Goal: Task Accomplishment & Management: Use online tool/utility

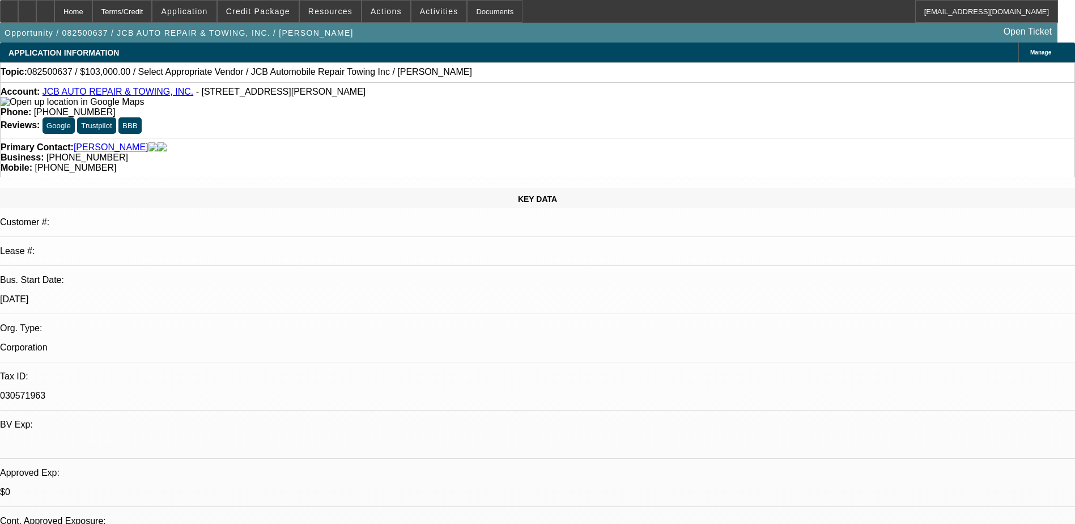
select select "0"
select select "2"
select select "0.1"
select select "4"
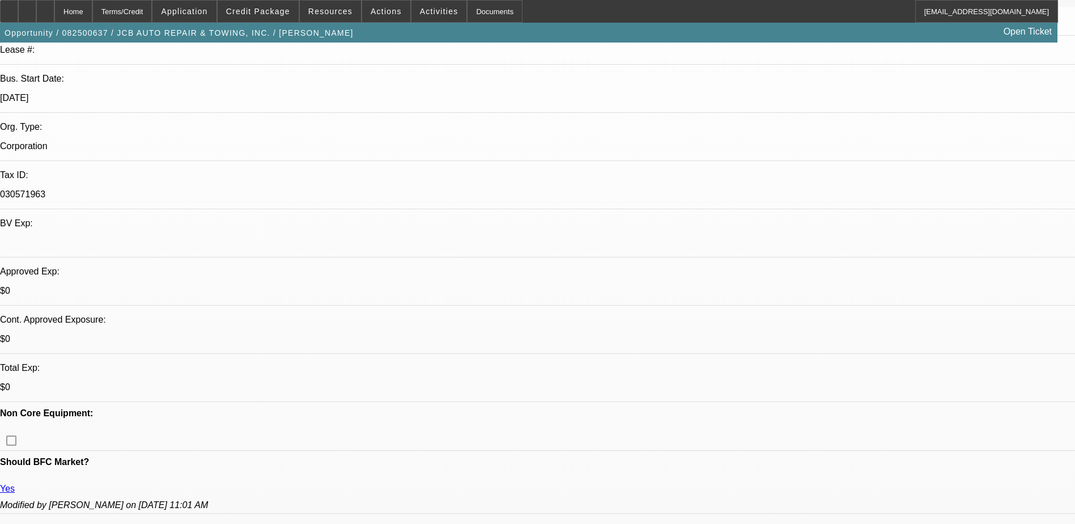
scroll to position [283, 0]
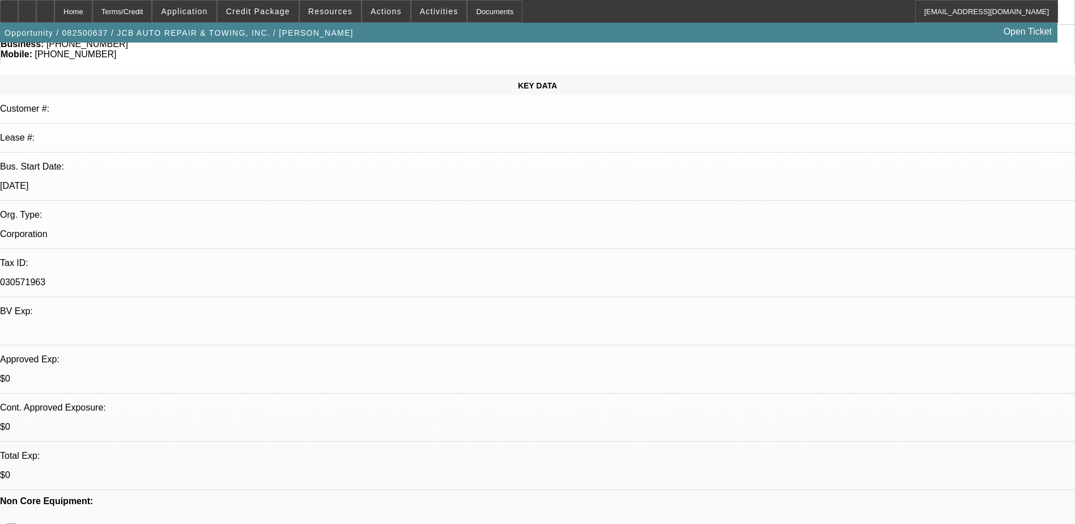
scroll to position [0, 0]
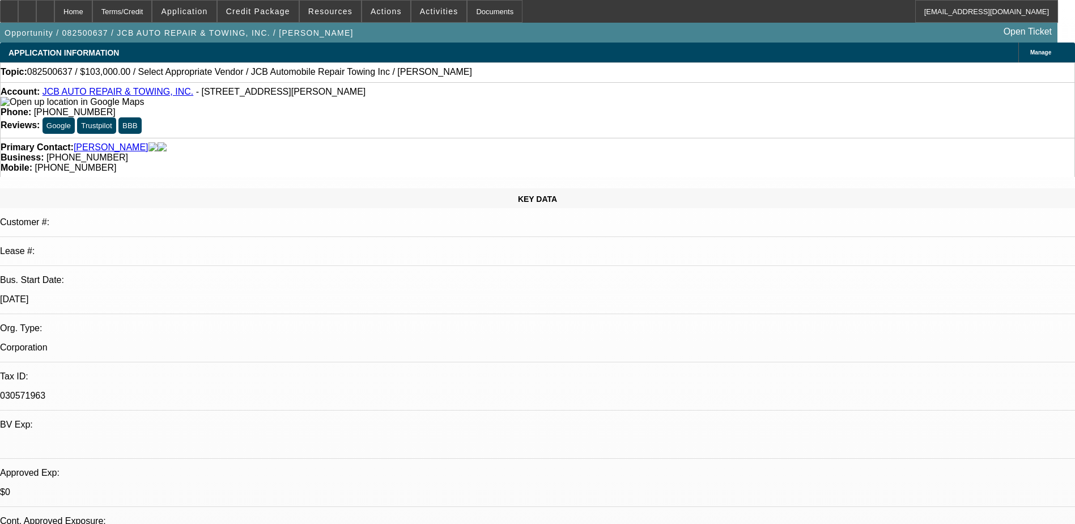
drag, startPoint x: 901, startPoint y: 237, endPoint x: 728, endPoint y: 239, distance: 172.4
drag, startPoint x: 899, startPoint y: 235, endPoint x: 726, endPoint y: 255, distance: 174.1
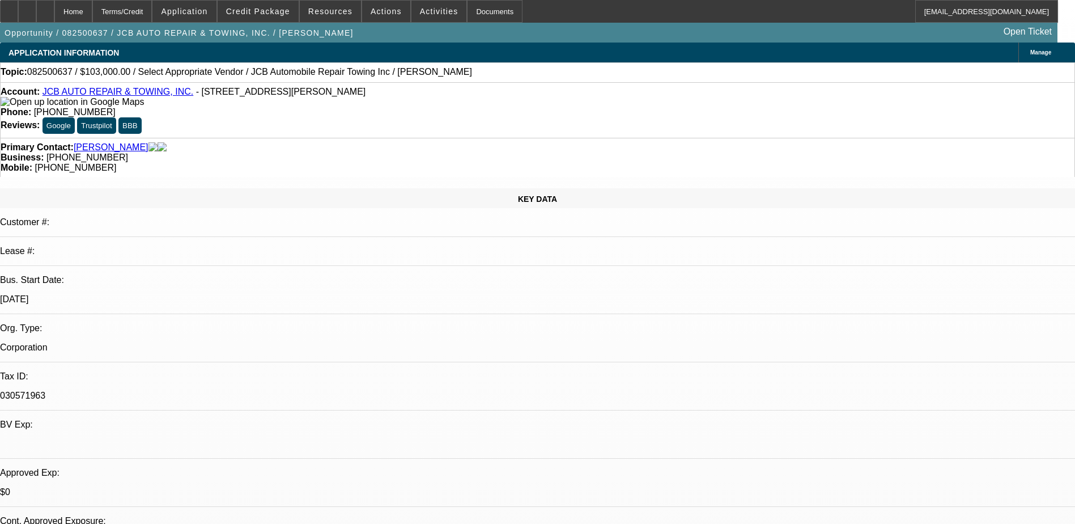
copy div "https://www.patriotne.com/2024-ram-5500/"
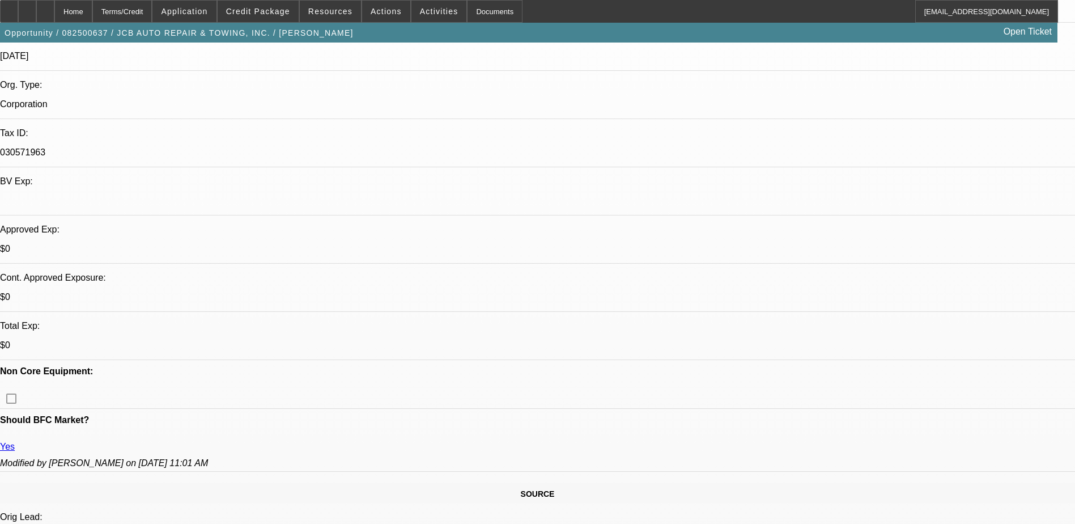
scroll to position [283, 0]
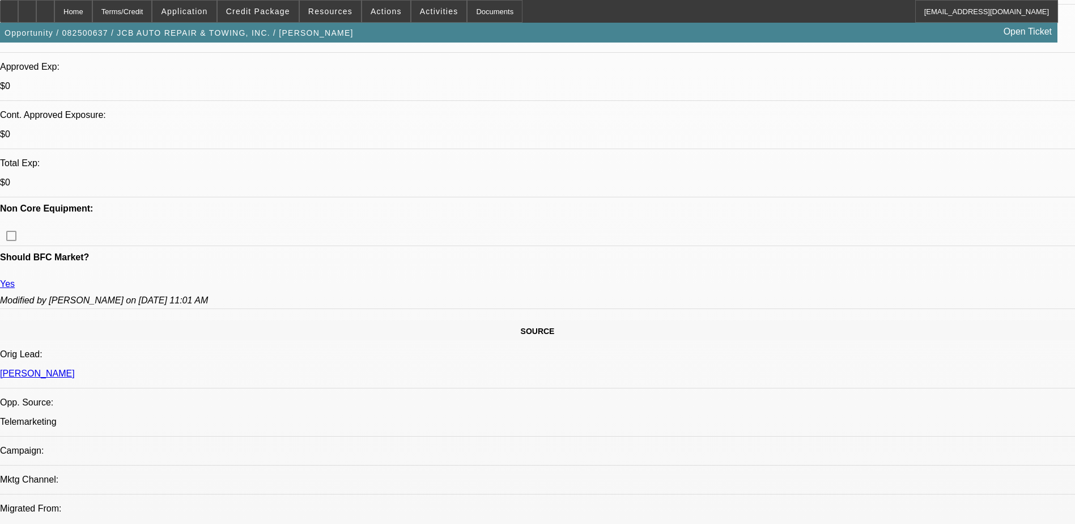
scroll to position [510, 0]
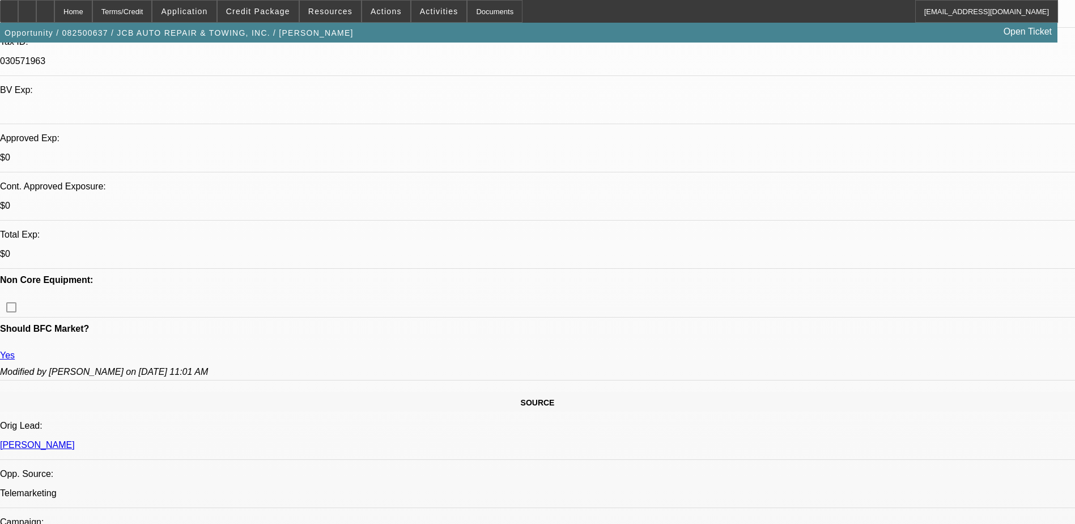
scroll to position [397, 0]
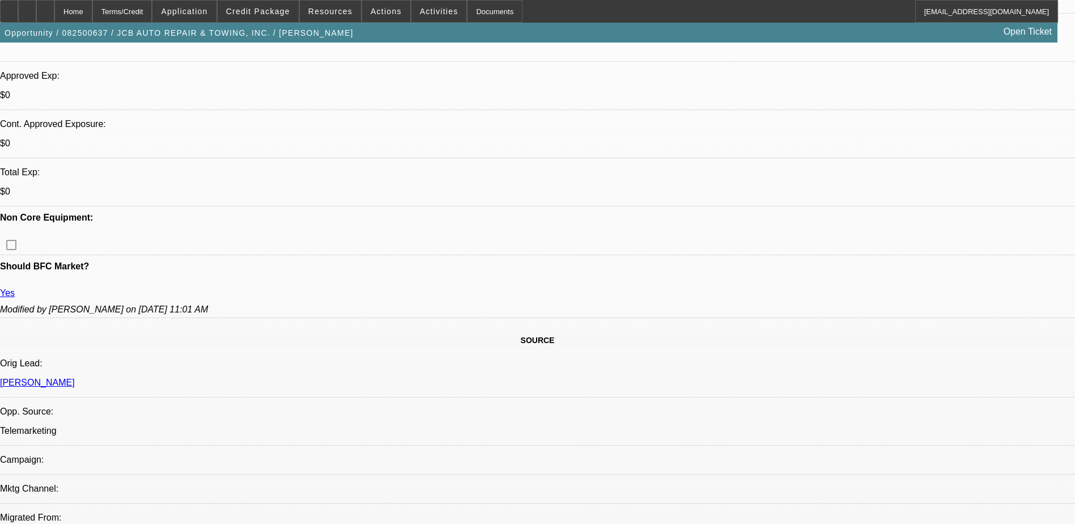
drag, startPoint x: 897, startPoint y: 238, endPoint x: 722, endPoint y: 239, distance: 175.2
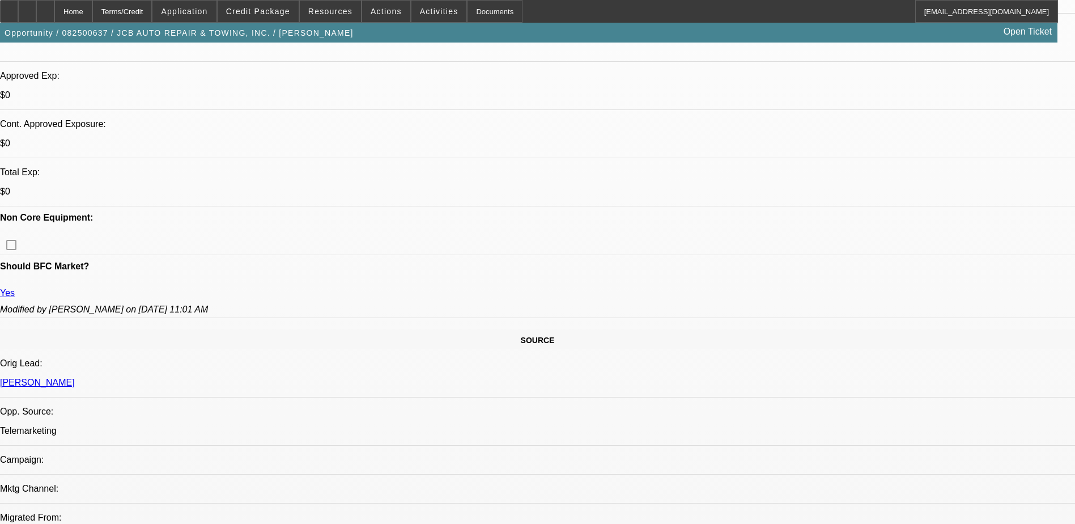
copy div "https://www.patriotne.com/2024-ram-5500/"
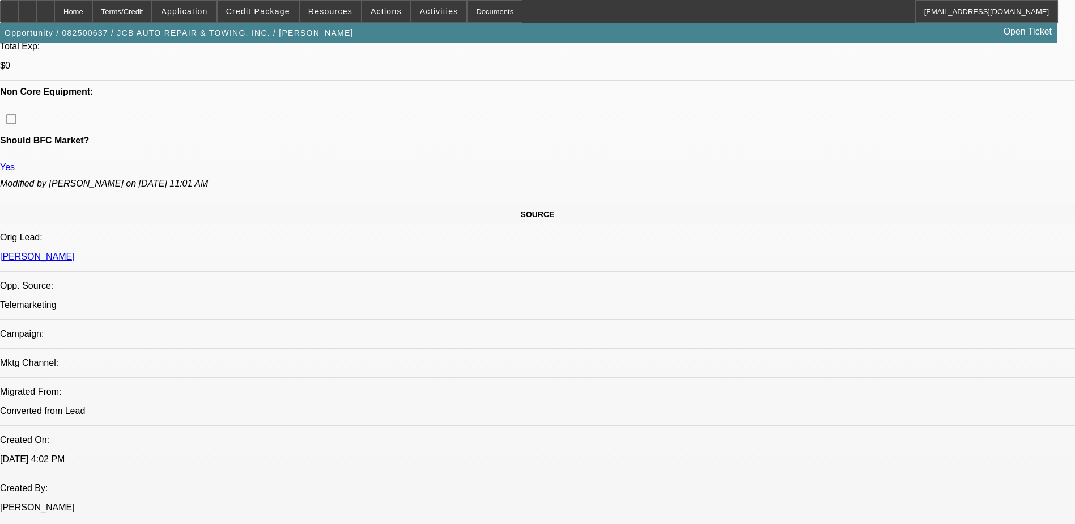
scroll to position [454, 0]
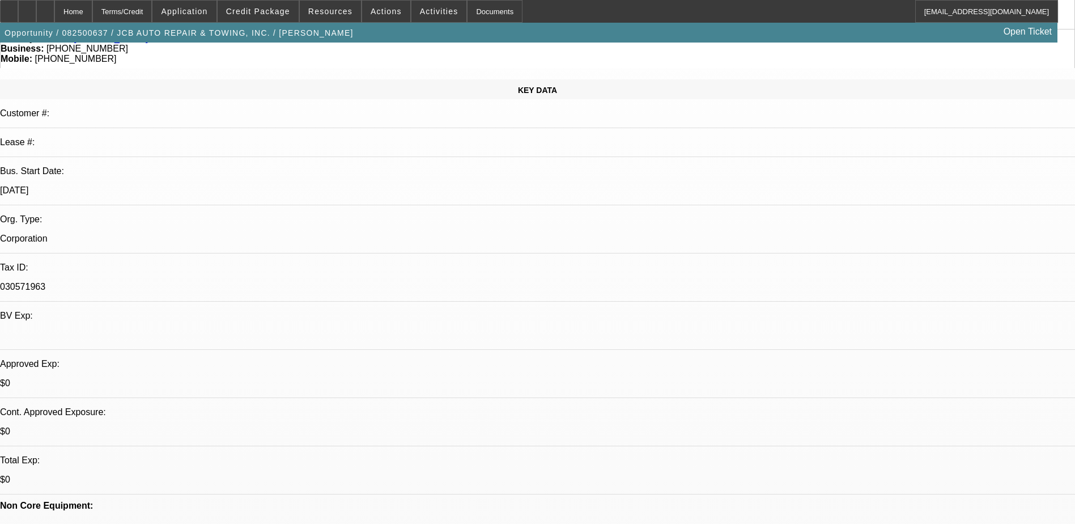
scroll to position [0, 0]
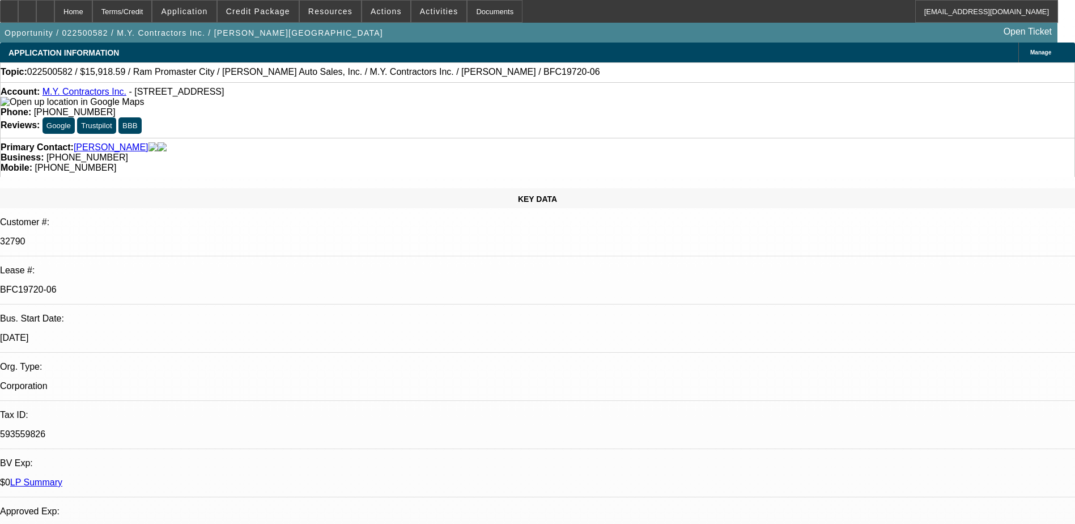
select select "0"
select select "3"
select select "0"
select select "6"
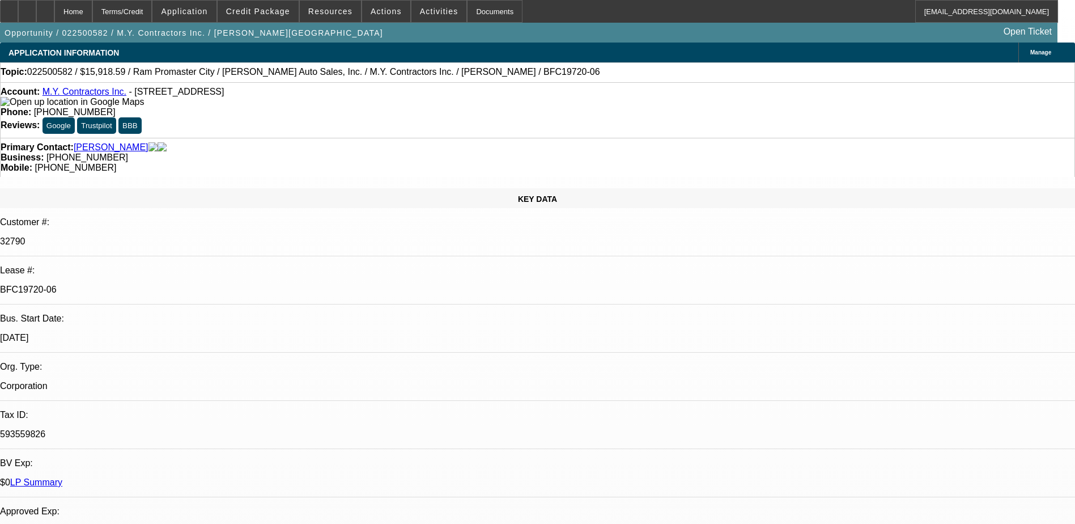
select select "0"
select select "6"
select select "0"
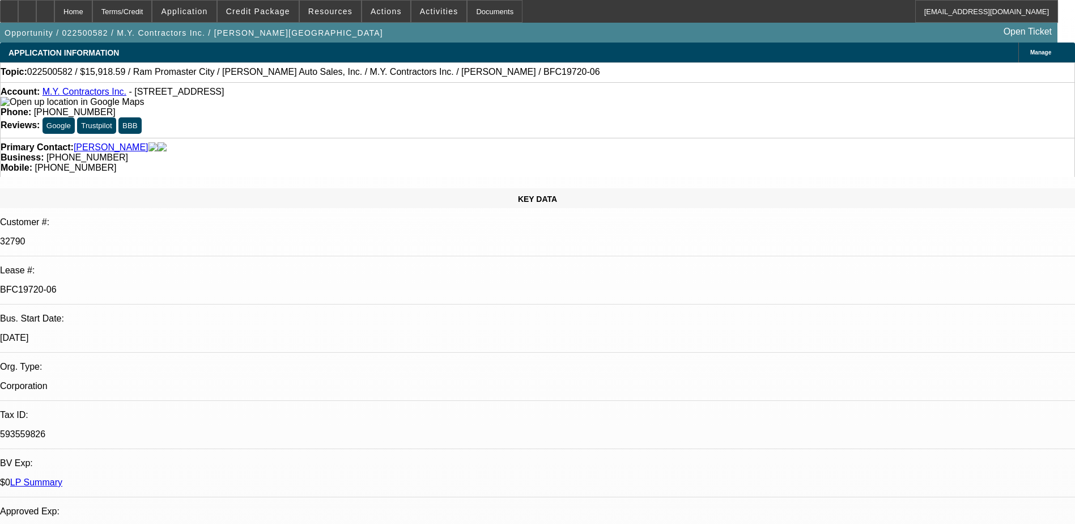
select select "0"
select select "6"
select select "0"
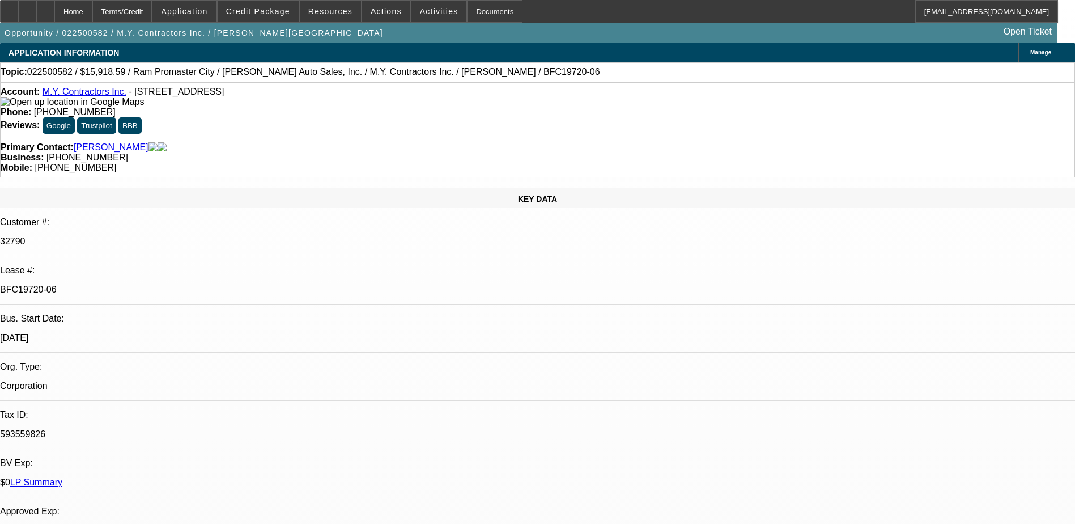
select select "0"
select select "6"
drag, startPoint x: 897, startPoint y: 224, endPoint x: 1007, endPoint y: -59, distance: 304.0
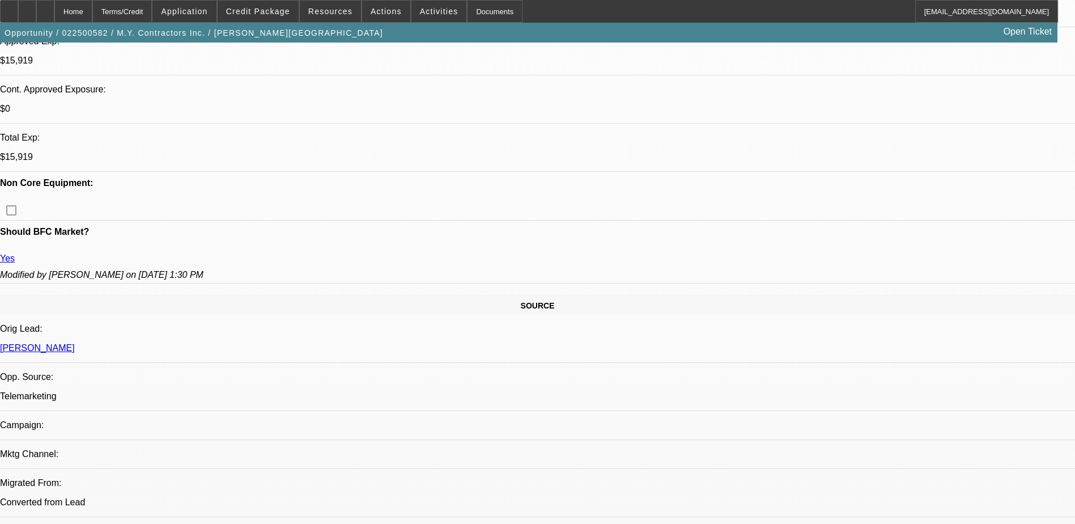
scroll to position [567, 0]
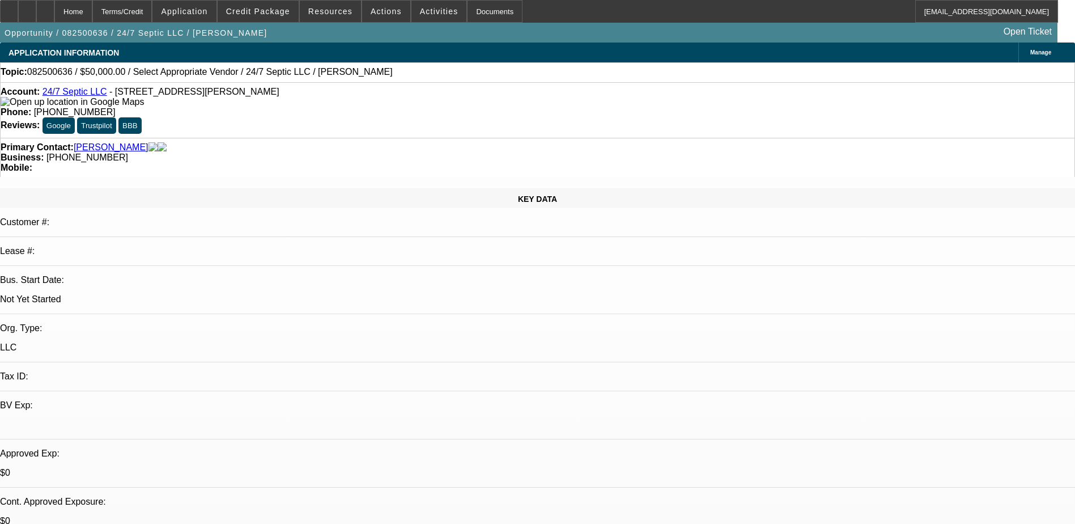
select select "0"
select select "2"
select select "0.1"
select select "4"
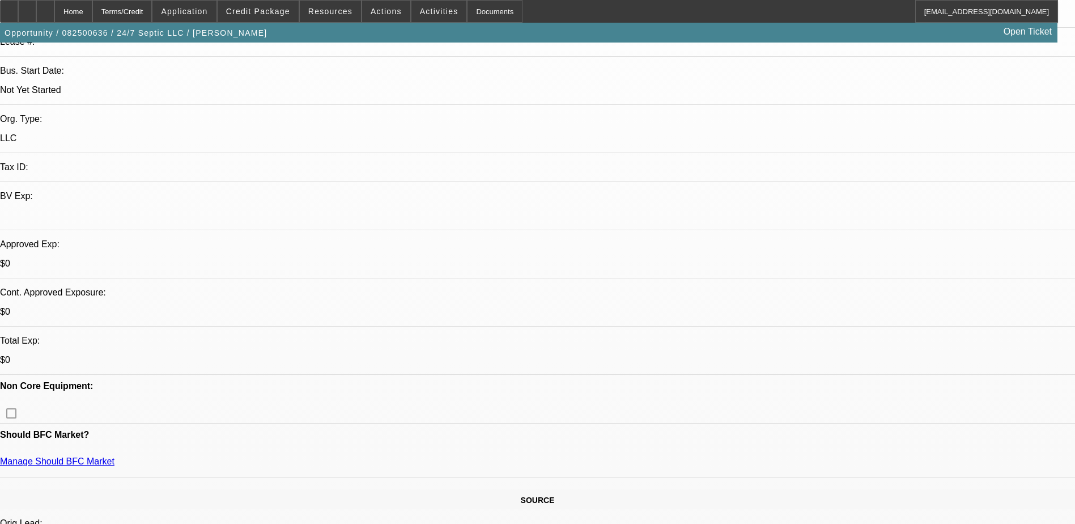
scroll to position [340, 0]
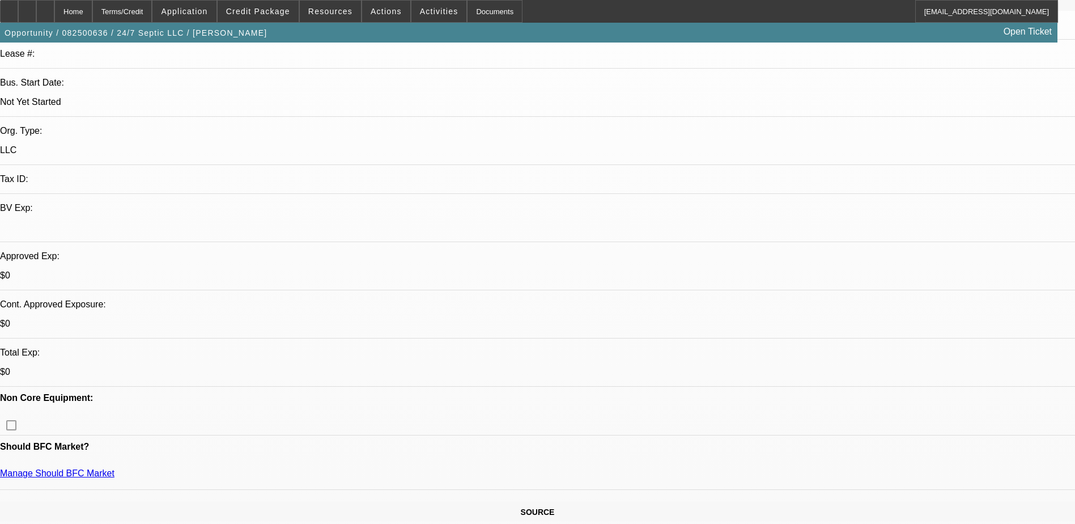
scroll to position [283, 0]
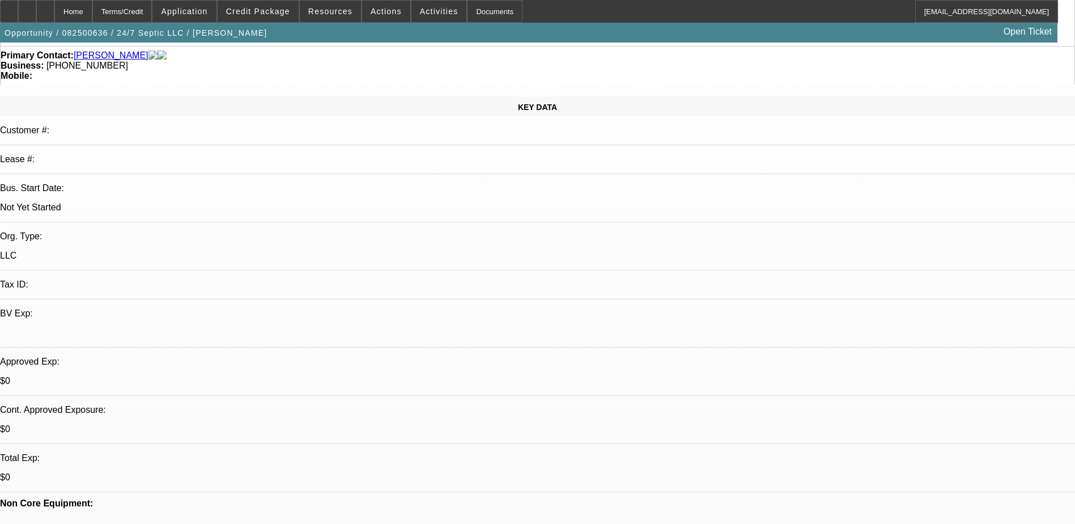
scroll to position [0, 0]
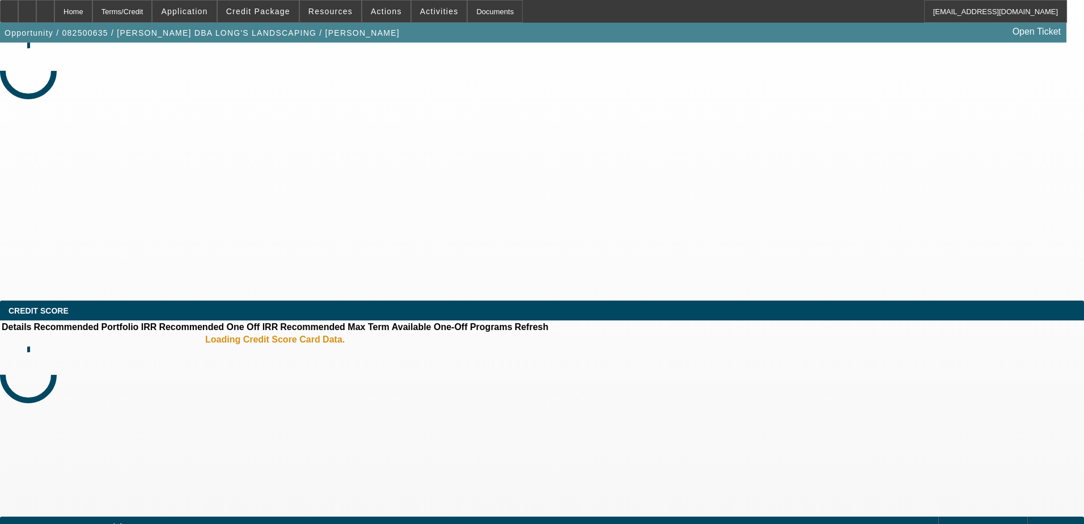
select select "0"
select select "2"
select select "0.1"
select select "4"
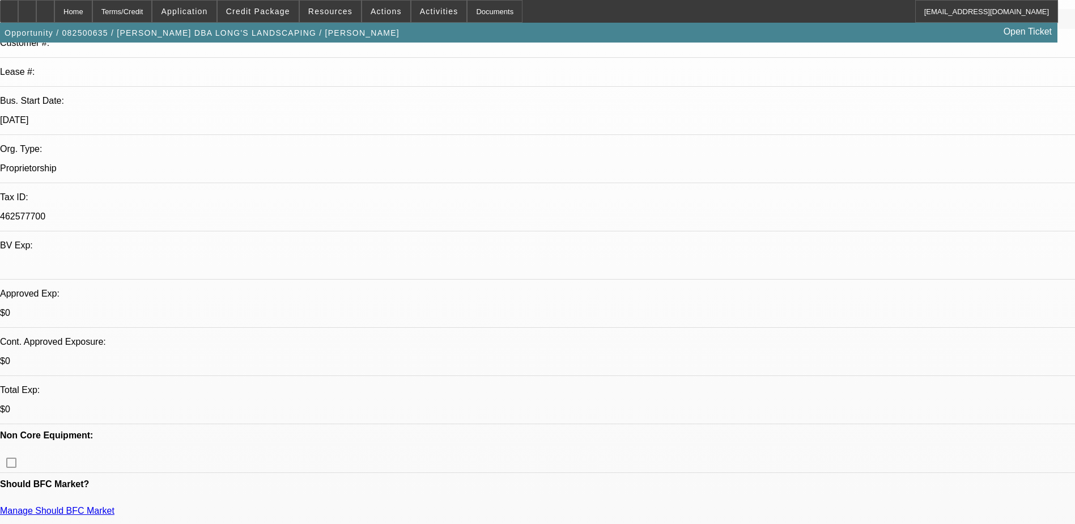
scroll to position [283, 0]
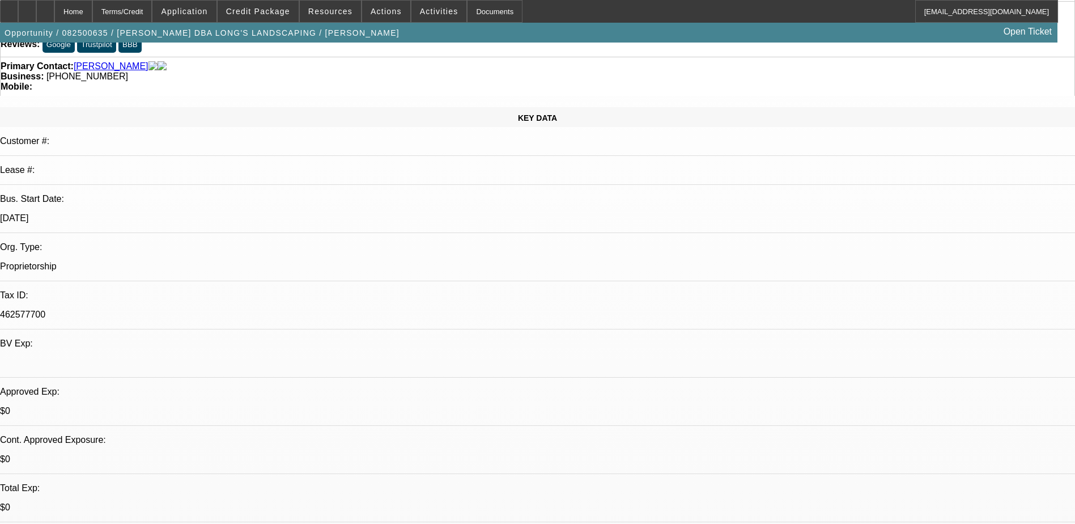
scroll to position [0, 0]
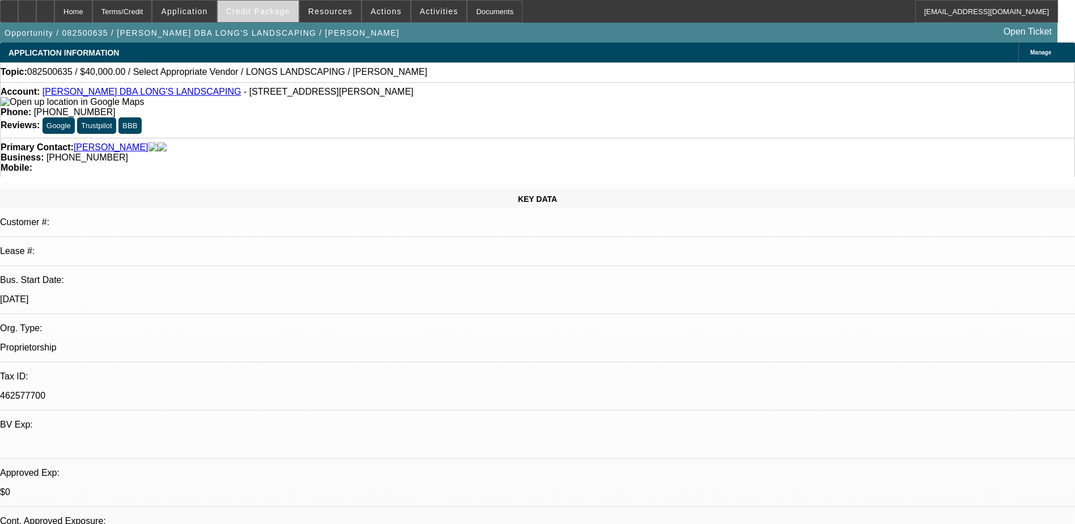
click at [275, 9] on span "Credit Package" at bounding box center [258, 11] width 64 height 9
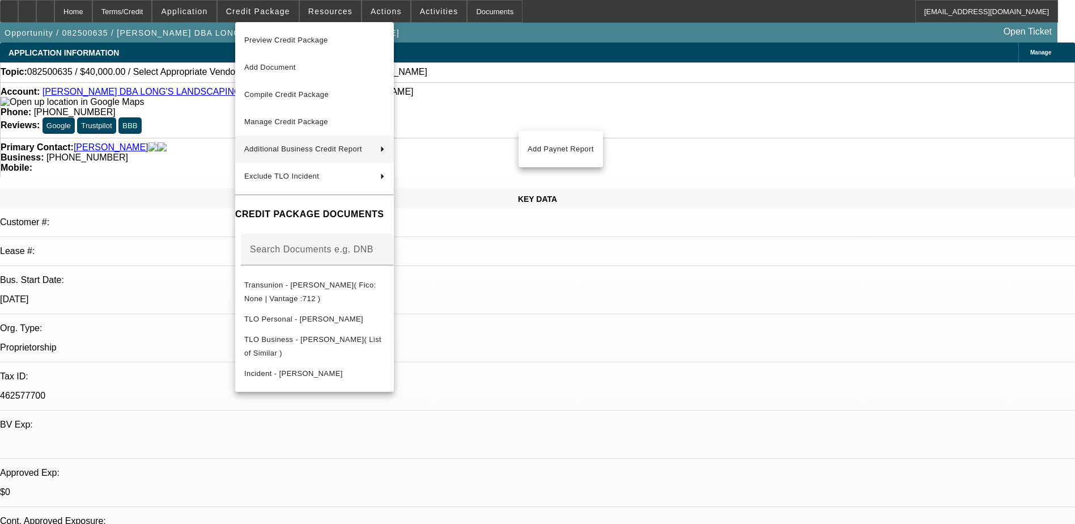
click at [588, 300] on div at bounding box center [537, 262] width 1075 height 524
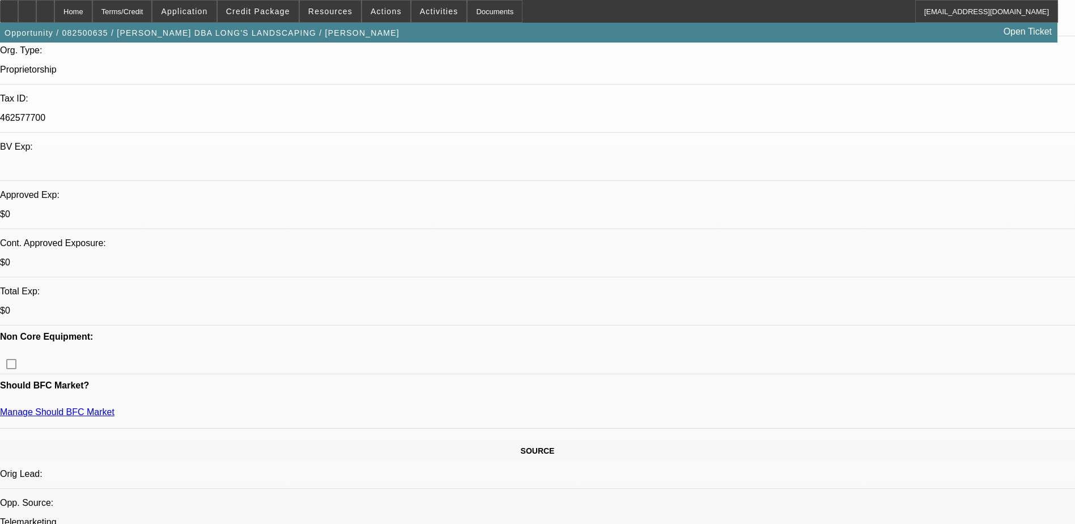
scroll to position [170, 0]
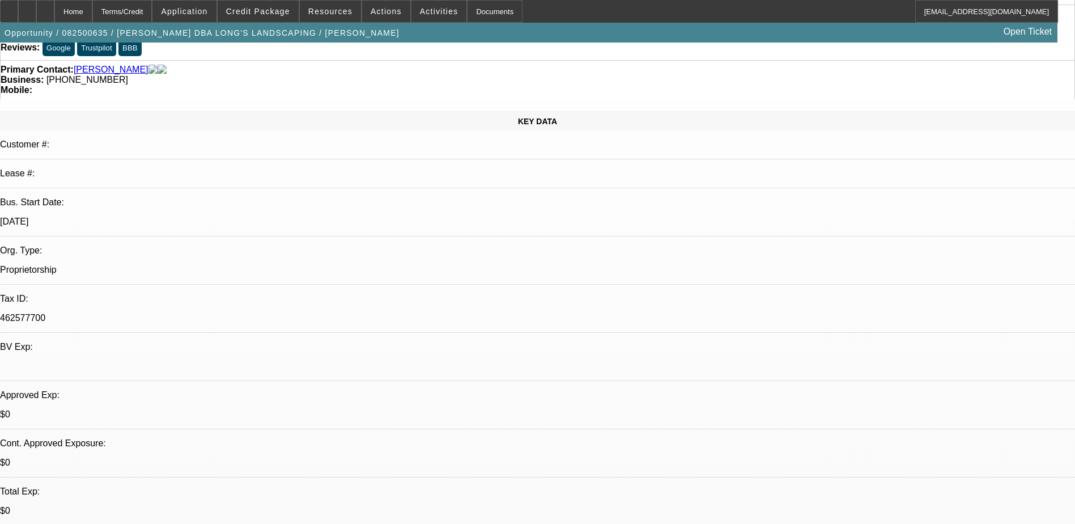
scroll to position [0, 0]
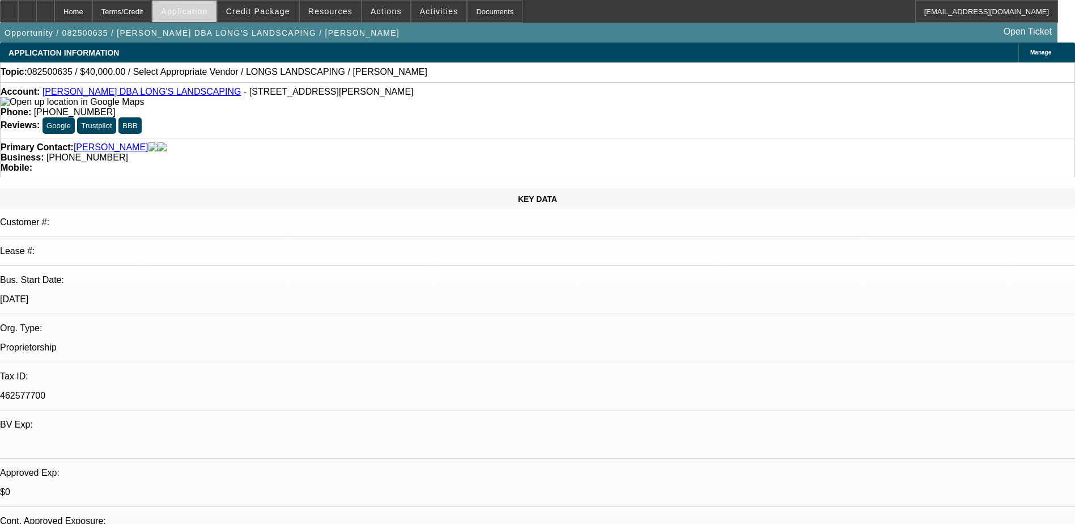
click at [216, 15] on span at bounding box center [183, 11] width 63 height 27
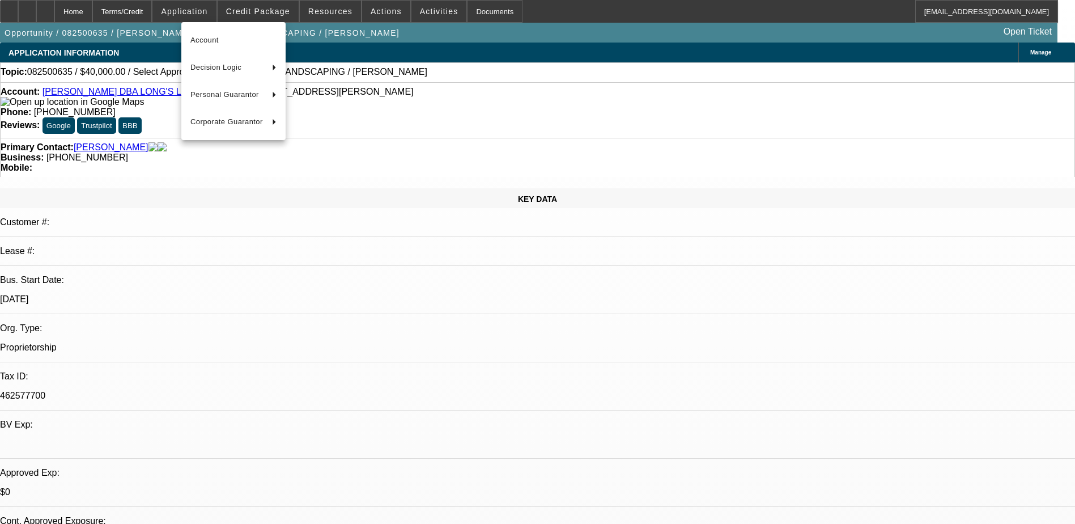
click at [153, 9] on div at bounding box center [537, 262] width 1075 height 524
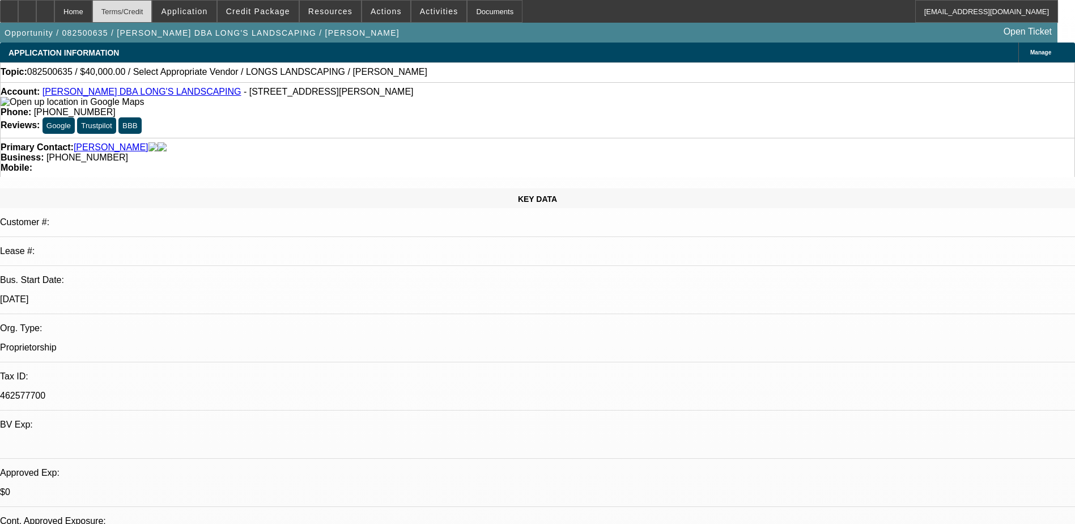
click at [152, 11] on div "Terms/Credit" at bounding box center [122, 11] width 60 height 23
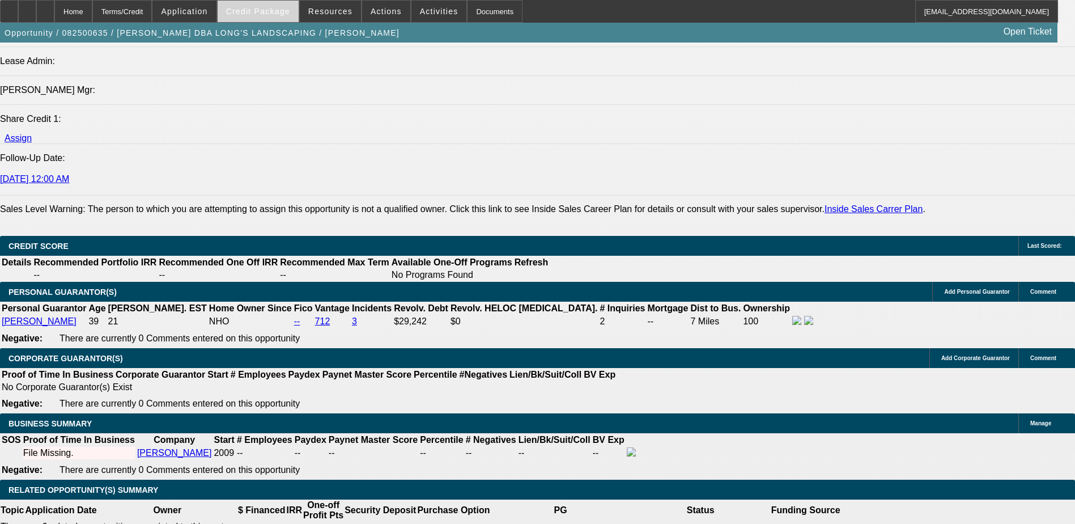
click at [257, 9] on span "Credit Package" at bounding box center [258, 11] width 64 height 9
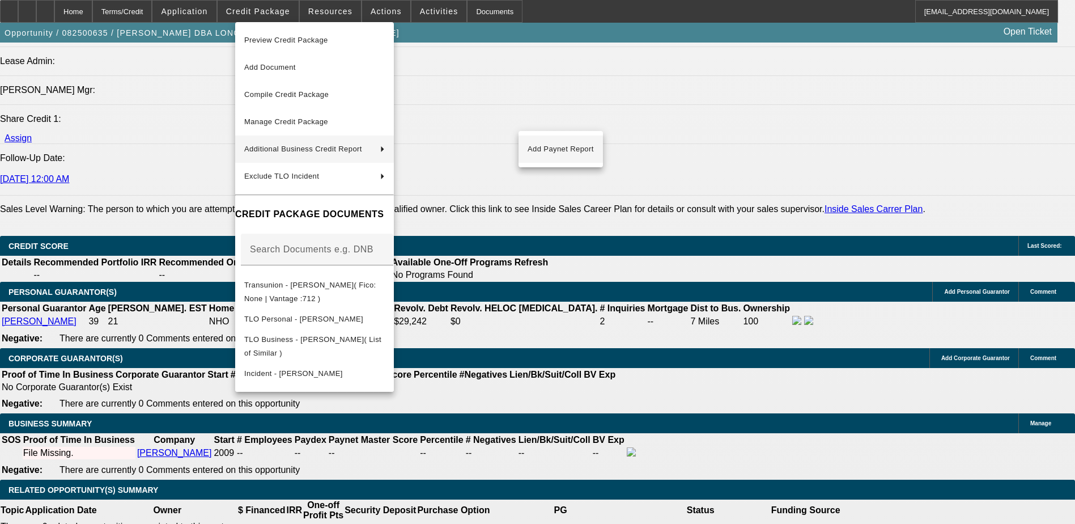
click at [565, 155] on span "Add Paynet Report" at bounding box center [561, 149] width 66 height 14
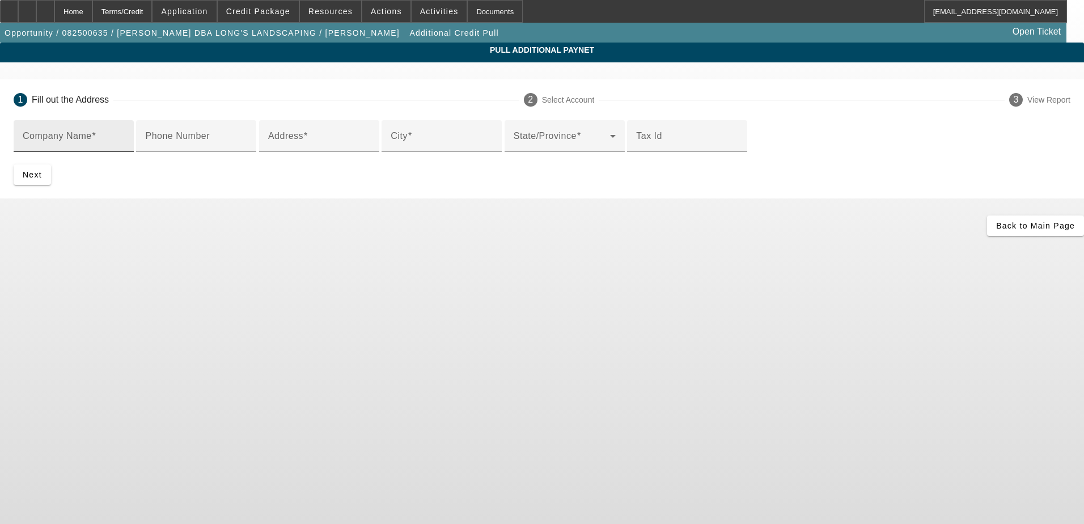
click at [125, 133] on div "Company Name" at bounding box center [74, 136] width 102 height 32
type input "P"
type input "Phillip Long"
click at [996, 230] on span "Back to Main Page" at bounding box center [1035, 225] width 79 height 9
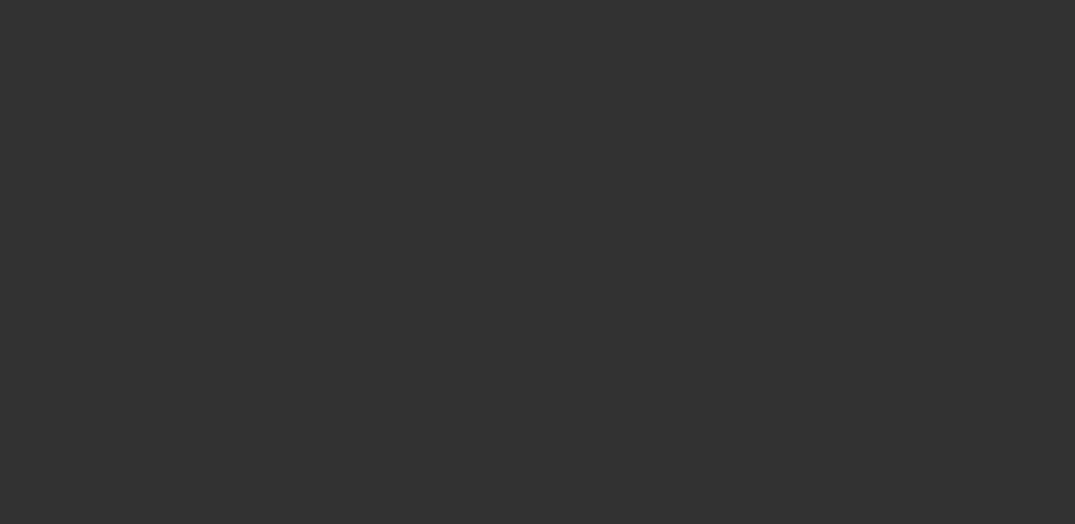
select select "0"
select select "2"
select select "0.1"
select select "4"
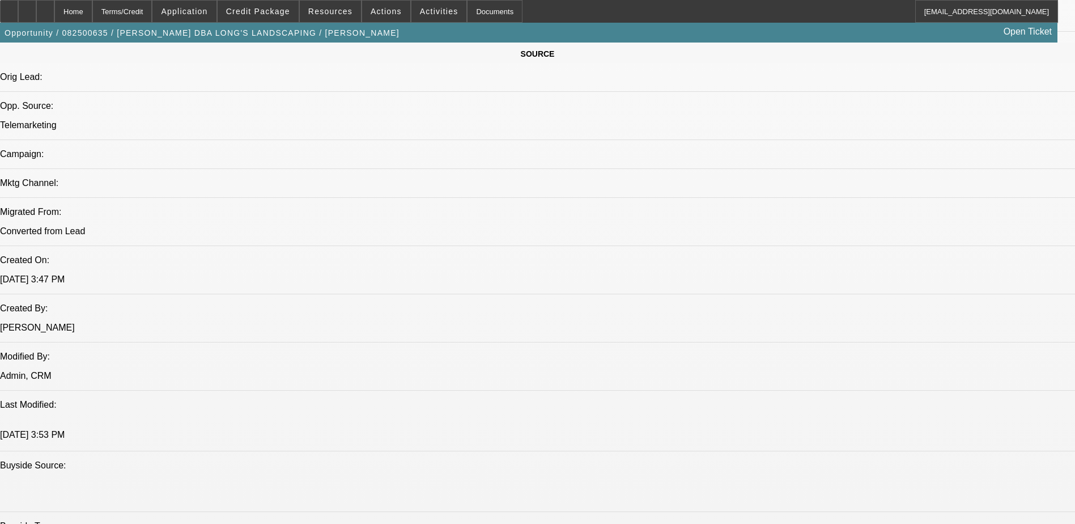
scroll to position [510, 0]
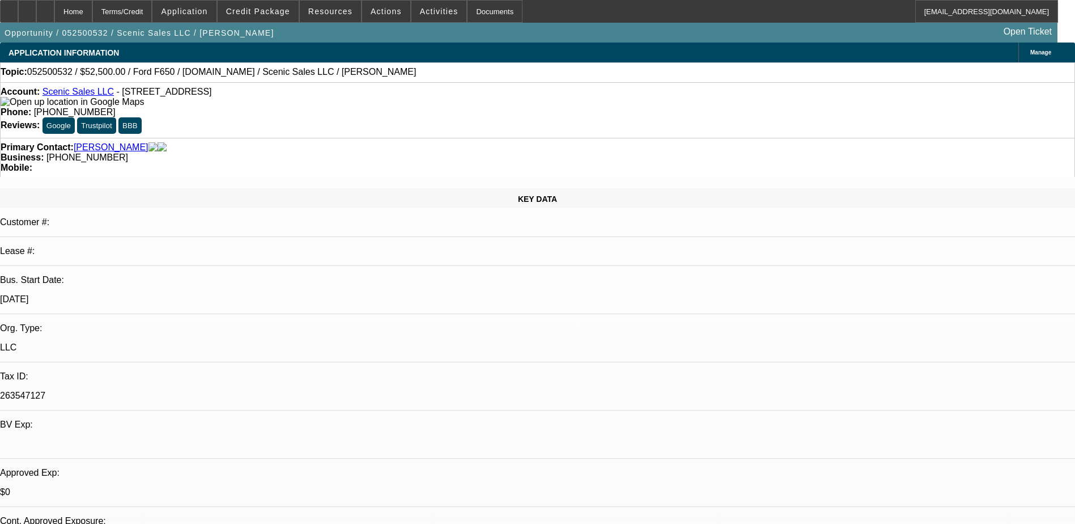
select select "0"
select select "0.1"
select select "0"
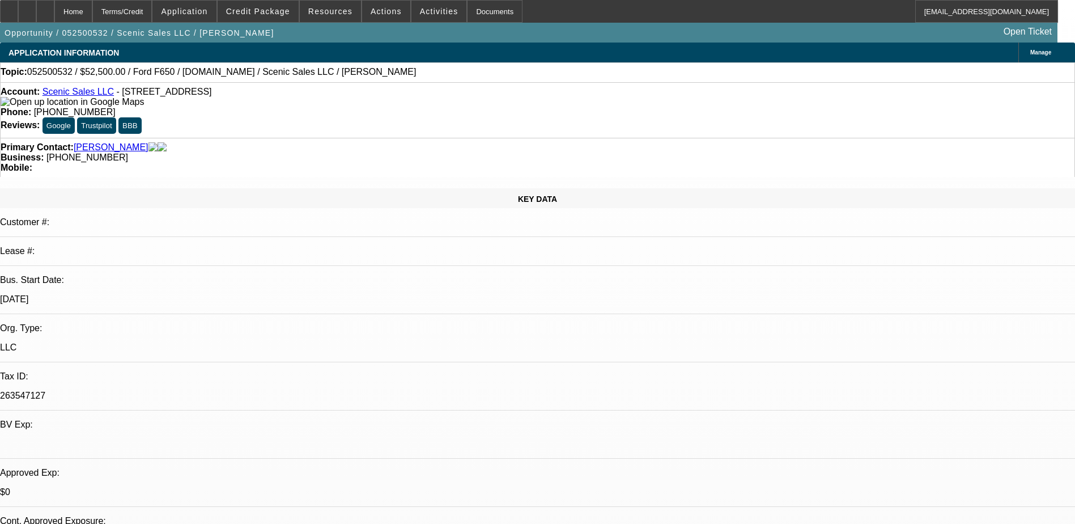
select select "0.1"
select select "0"
select select "0.1"
select select "0"
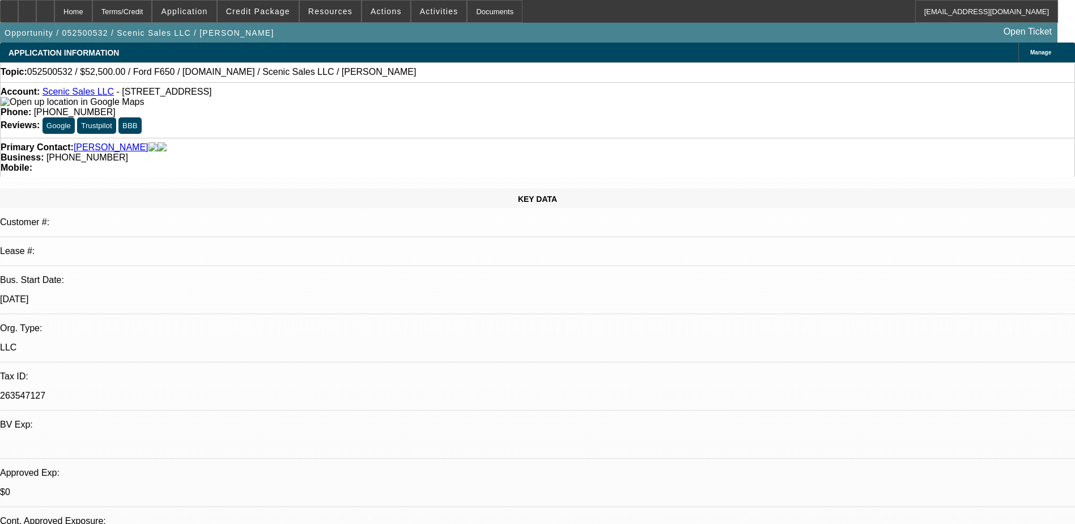
select select "0"
select select "0.1"
select select "1"
select select "3"
select select "4"
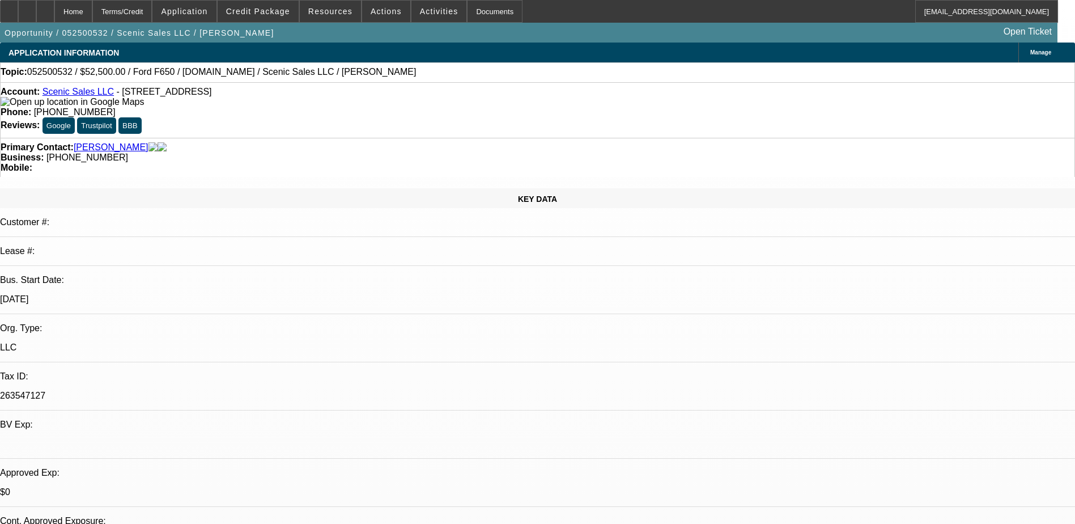
select select "1"
select select "3"
select select "4"
select select "1"
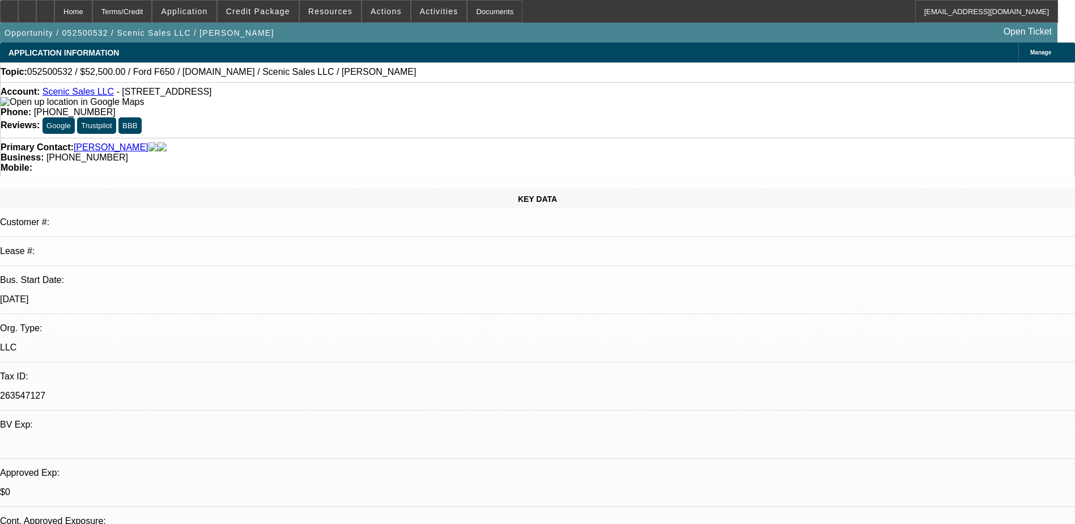
select select "4"
select select "1"
select select "3"
select select "4"
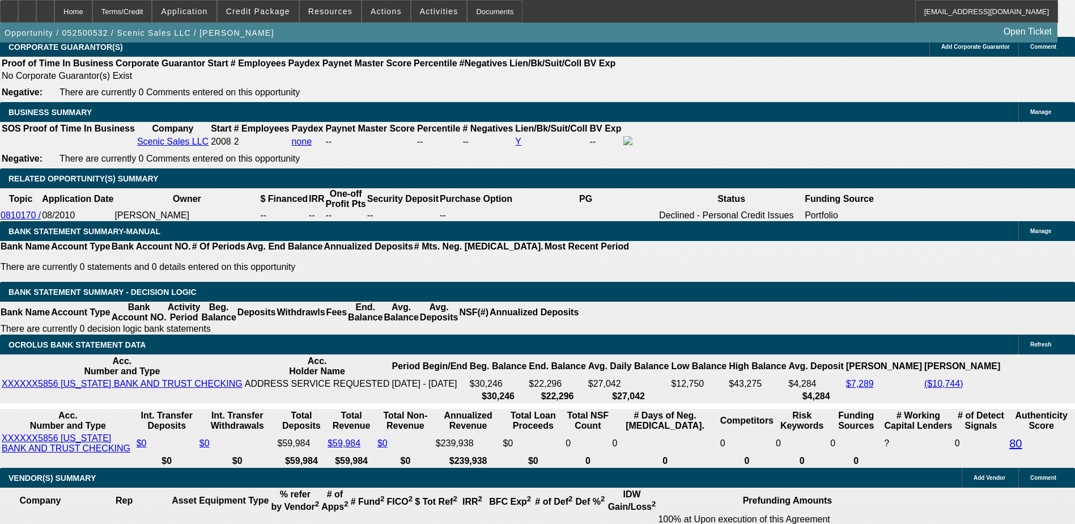
scroll to position [1927, 0]
